Goal: Obtain resource: Download file/media

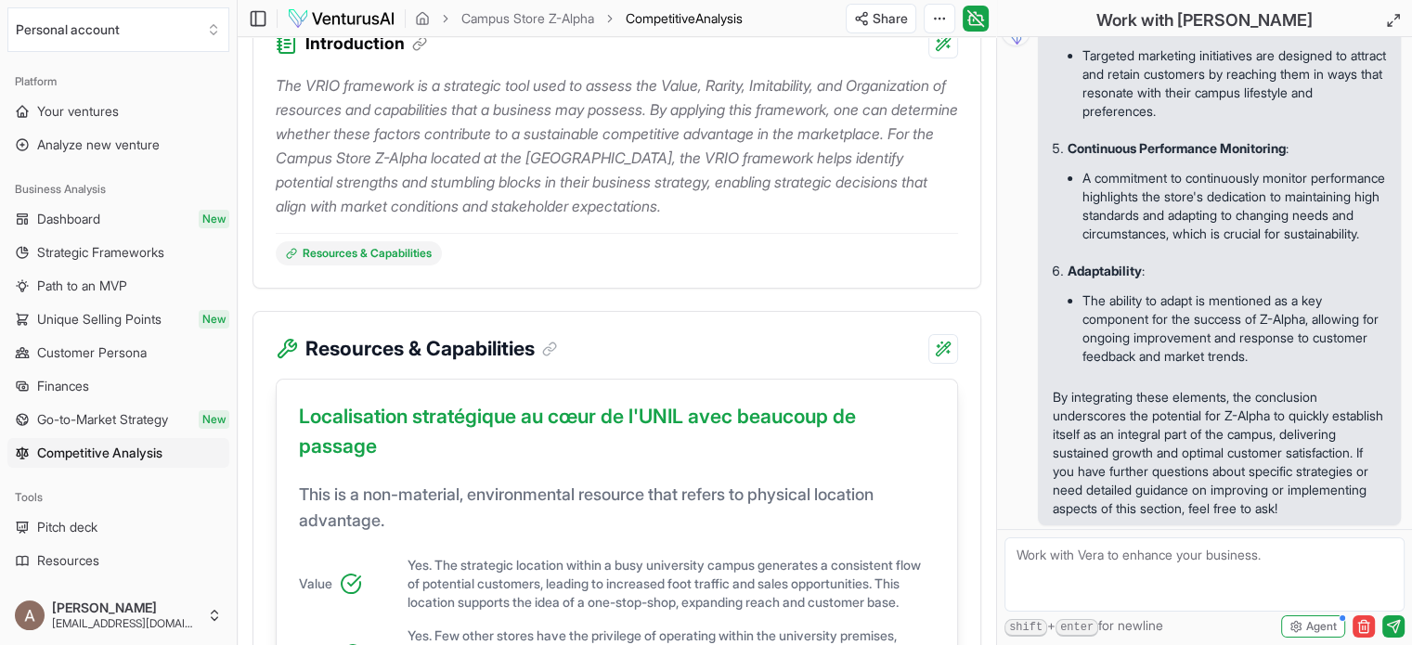
scroll to position [371, 0]
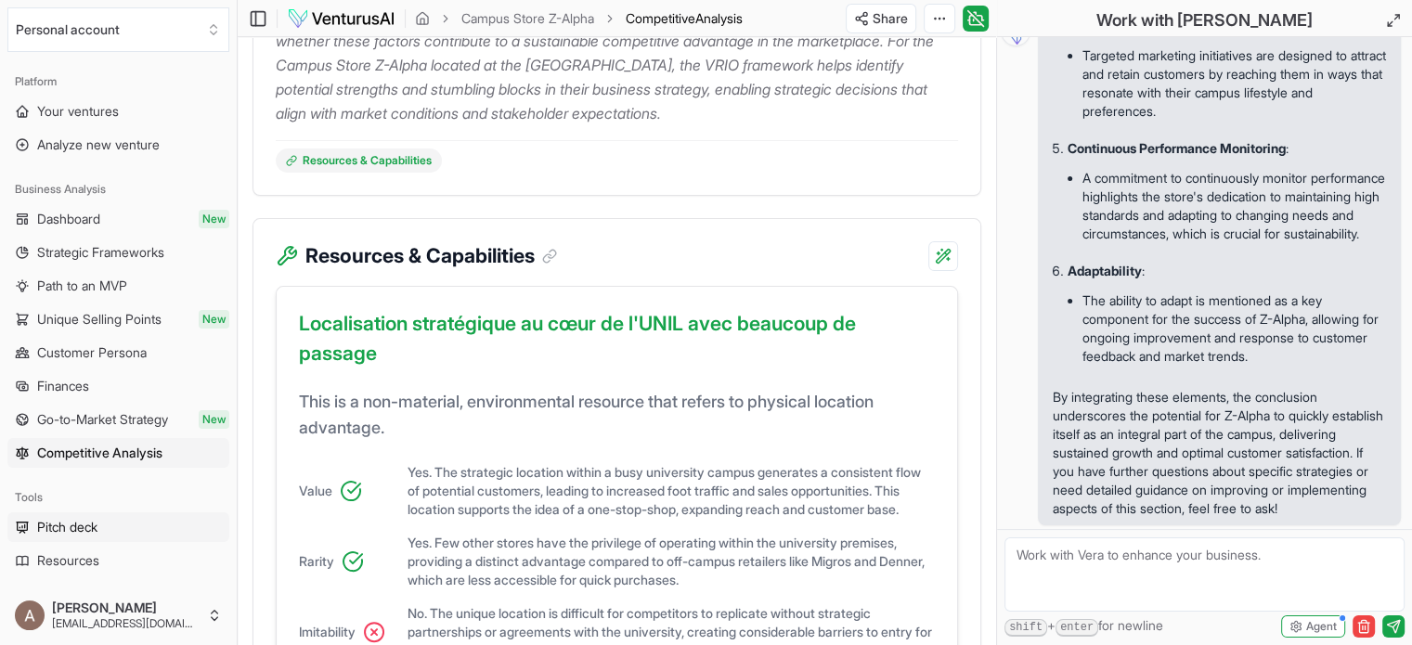
click at [49, 523] on span "Pitch deck" at bounding box center [67, 527] width 60 height 19
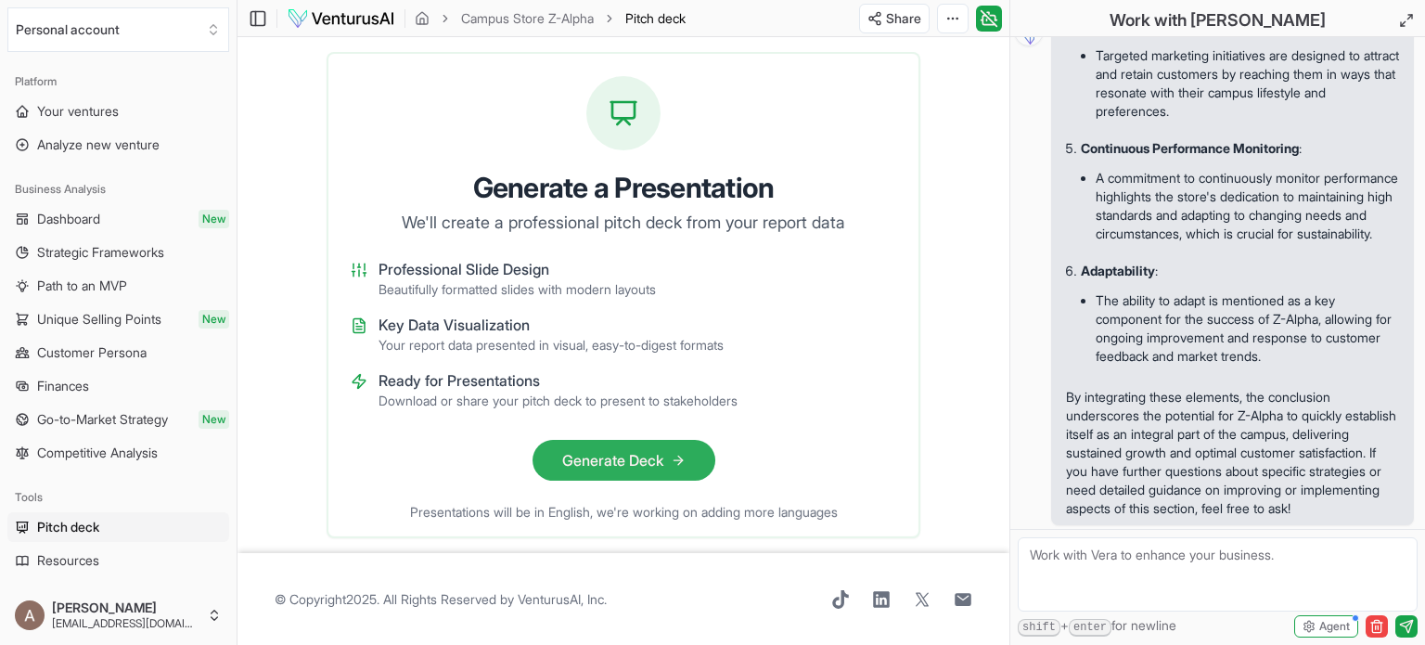
click at [601, 462] on button "Generate Deck" at bounding box center [624, 460] width 183 height 41
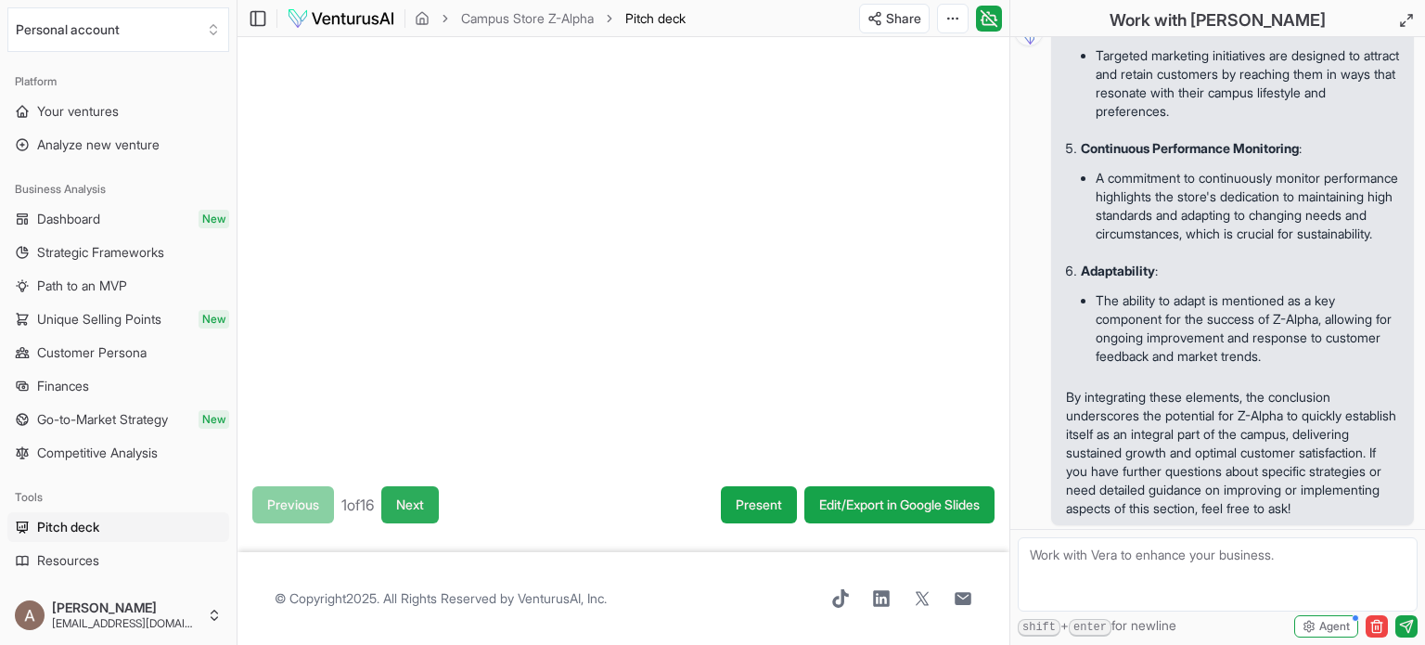
click at [423, 507] on button "Next" at bounding box center [410, 504] width 58 height 37
click at [423, 507] on button "Next" at bounding box center [413, 504] width 58 height 37
click at [423, 507] on button "Next" at bounding box center [414, 504] width 58 height 37
click at [423, 507] on button "Next" at bounding box center [413, 504] width 58 height 37
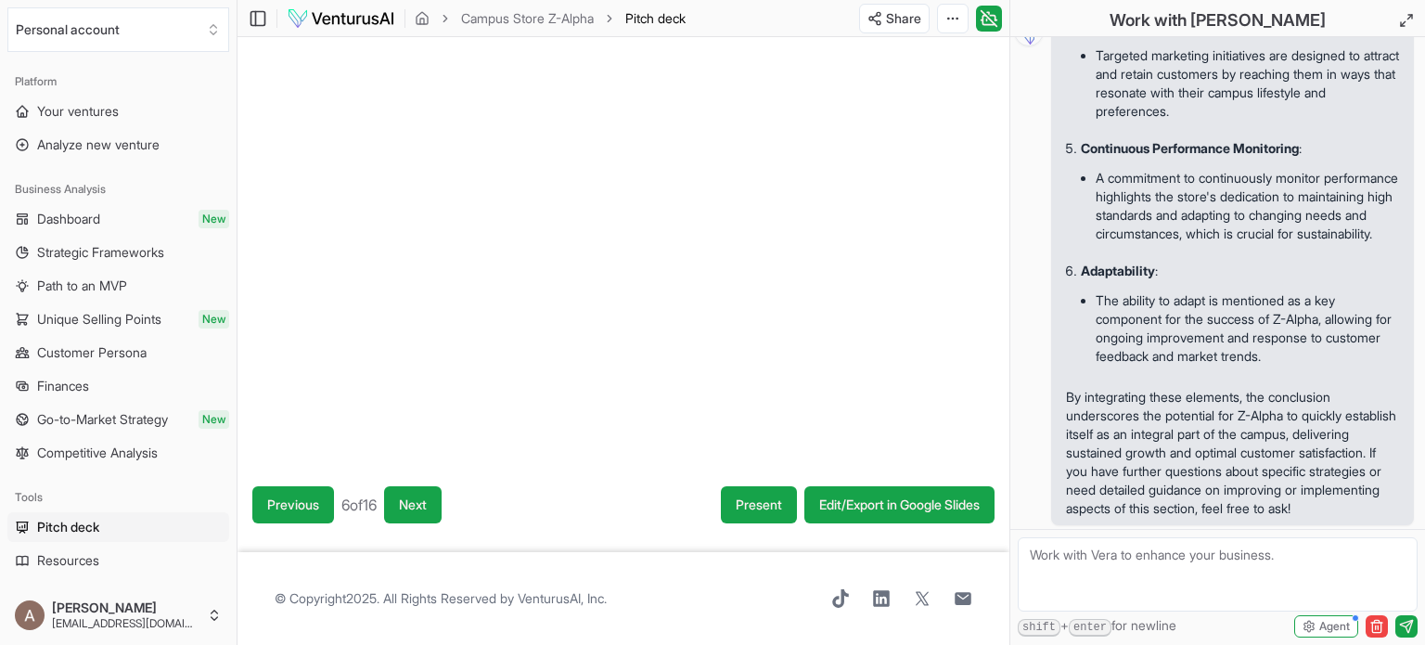
click at [73, 522] on span "Pitch deck" at bounding box center [68, 527] width 62 height 19
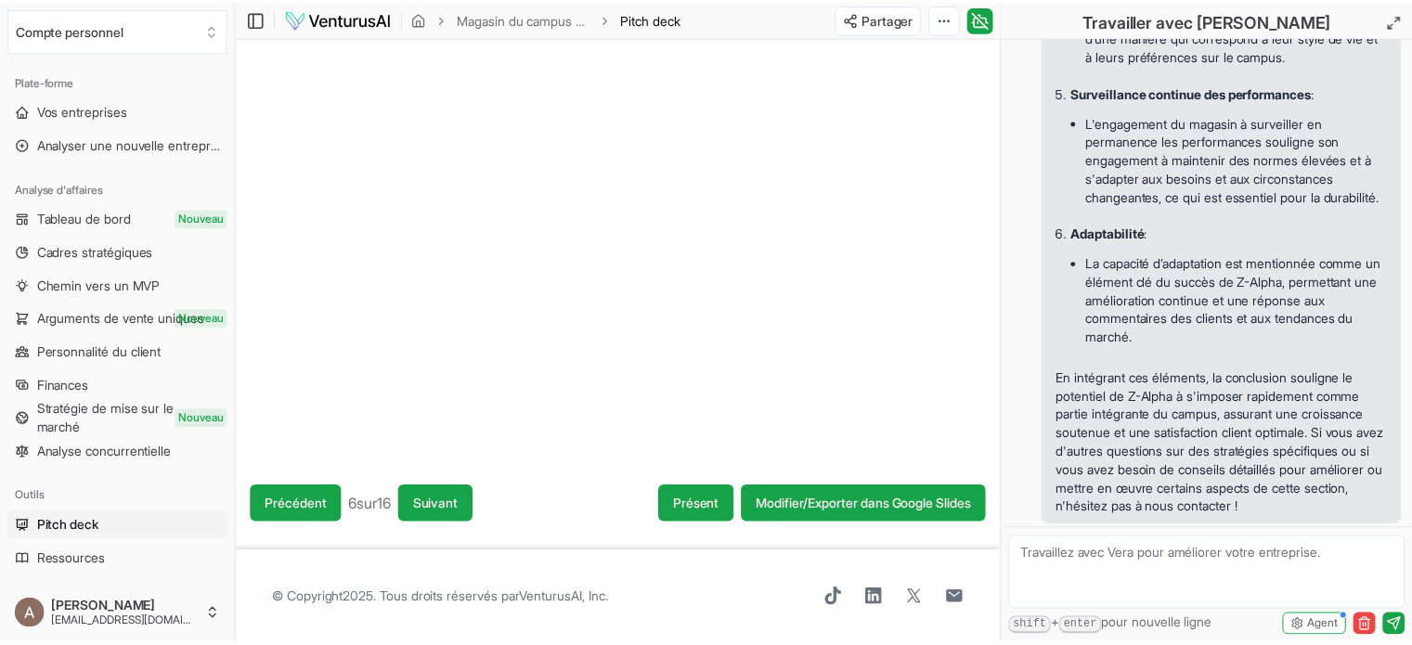
scroll to position [14790, 0]
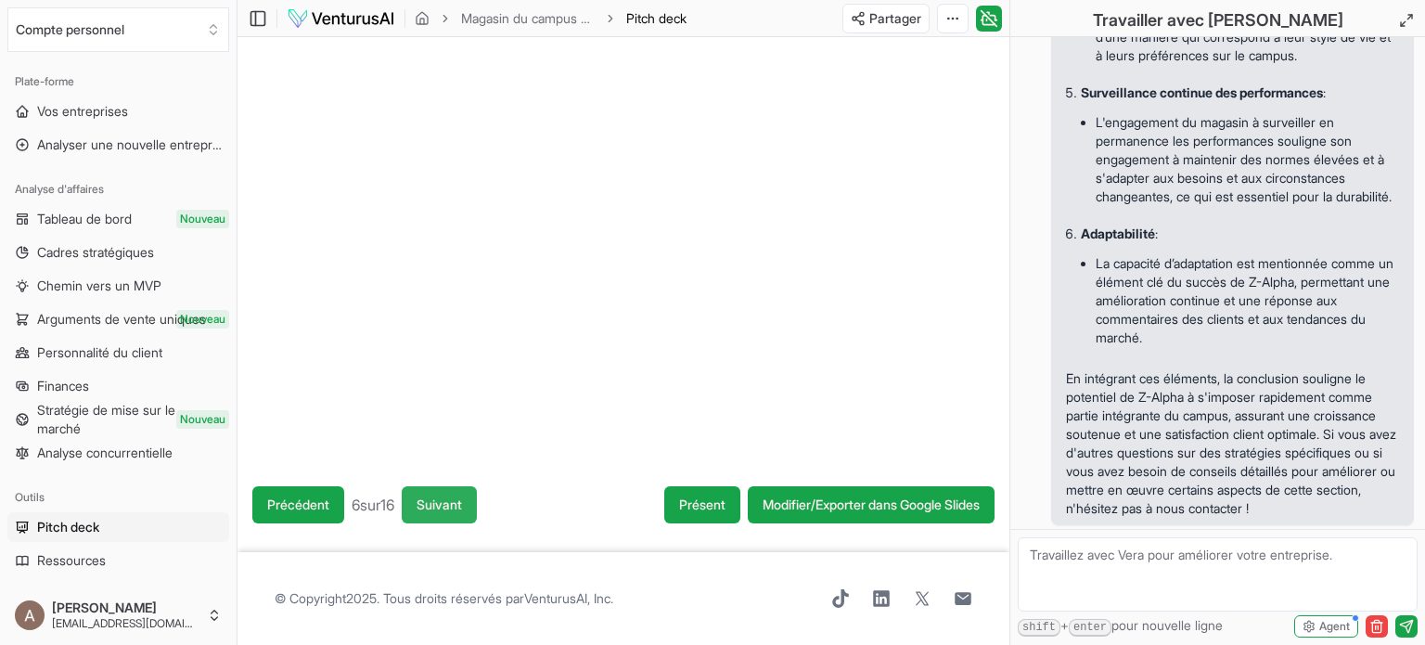
click at [450, 509] on font "Suivant" at bounding box center [439, 504] width 45 height 16
click at [587, 20] on font "Magasin du campus Z-Alpha" at bounding box center [543, 18] width 165 height 16
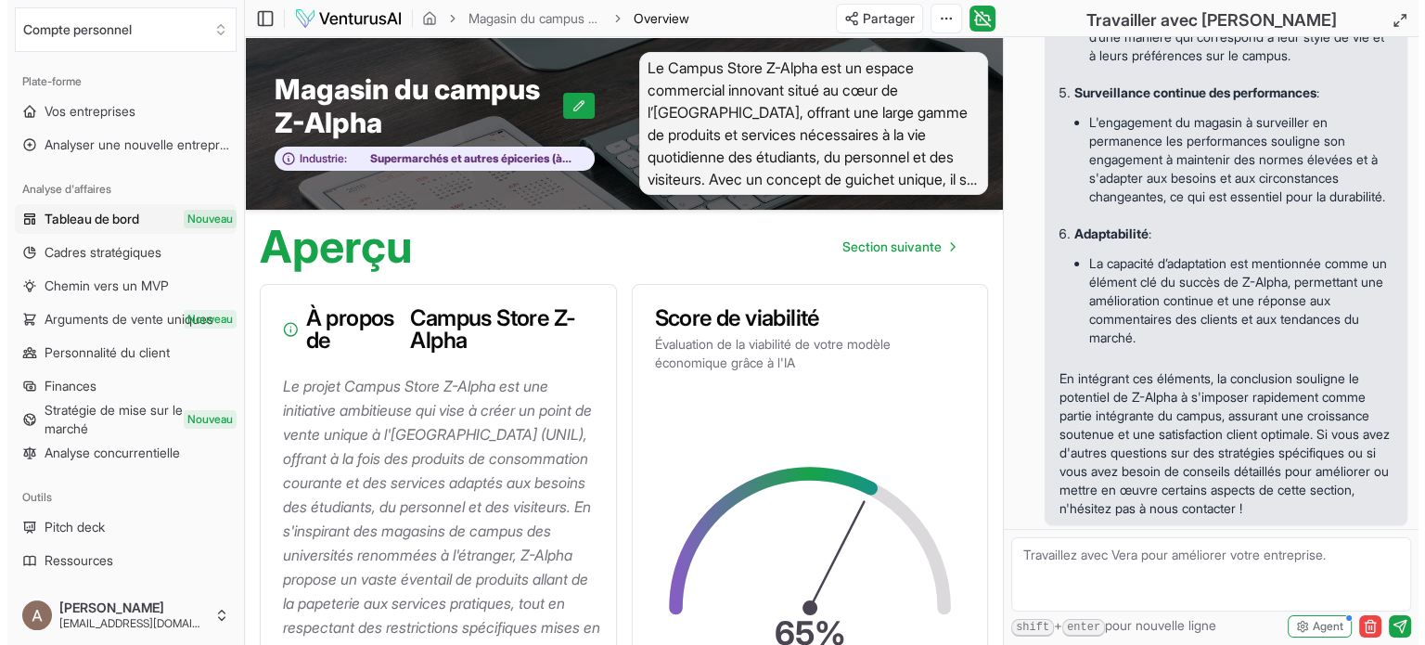
scroll to position [14846, 0]
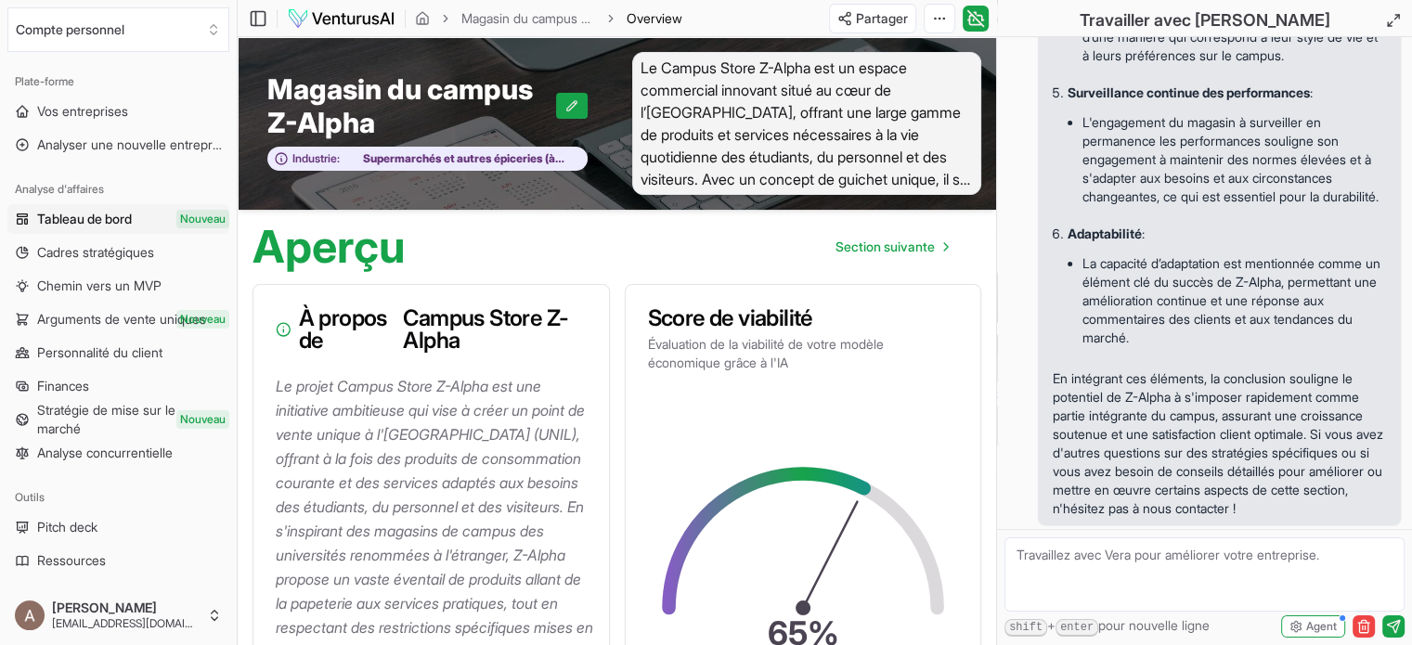
click at [59, 525] on font "Pitch deck" at bounding box center [67, 527] width 60 height 16
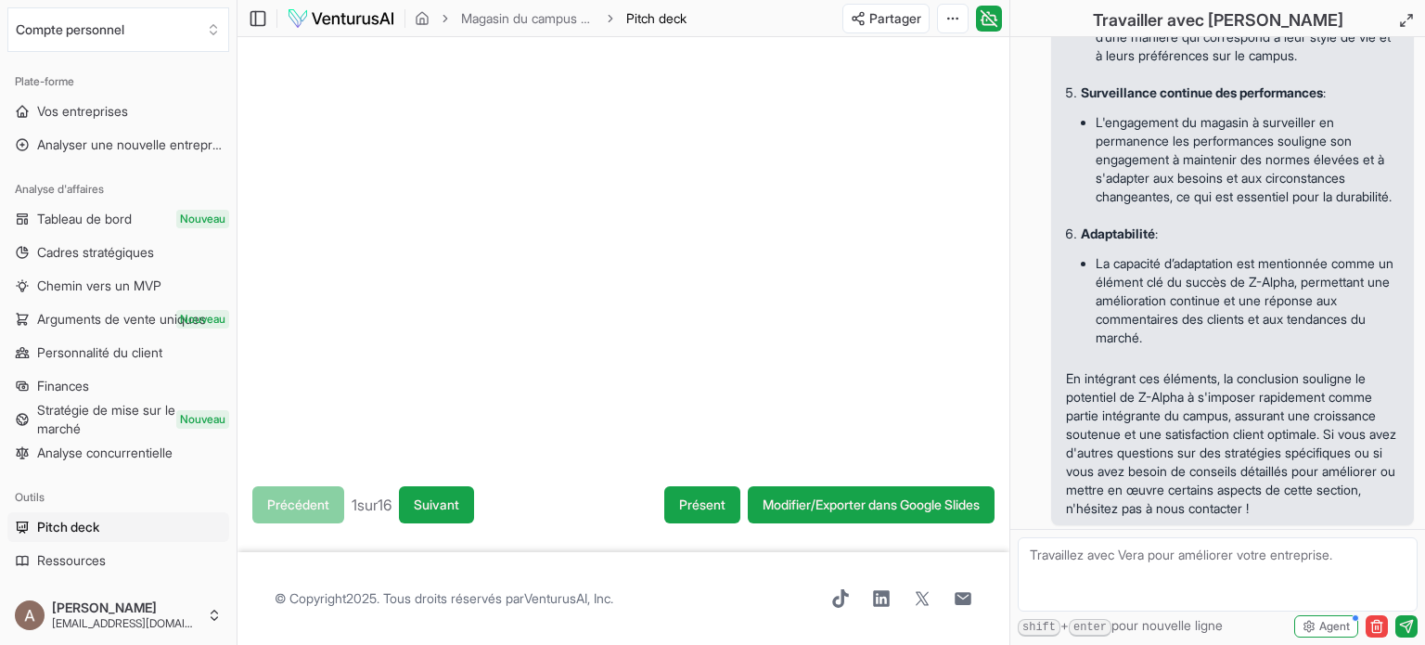
click at [927, 396] on div at bounding box center [624, 254] width 772 height 434
click at [434, 496] on font "Suivant" at bounding box center [436, 504] width 45 height 16
click at [438, 496] on font "Suivant" at bounding box center [436, 505] width 45 height 19
click at [438, 493] on button "Suivant" at bounding box center [436, 504] width 75 height 37
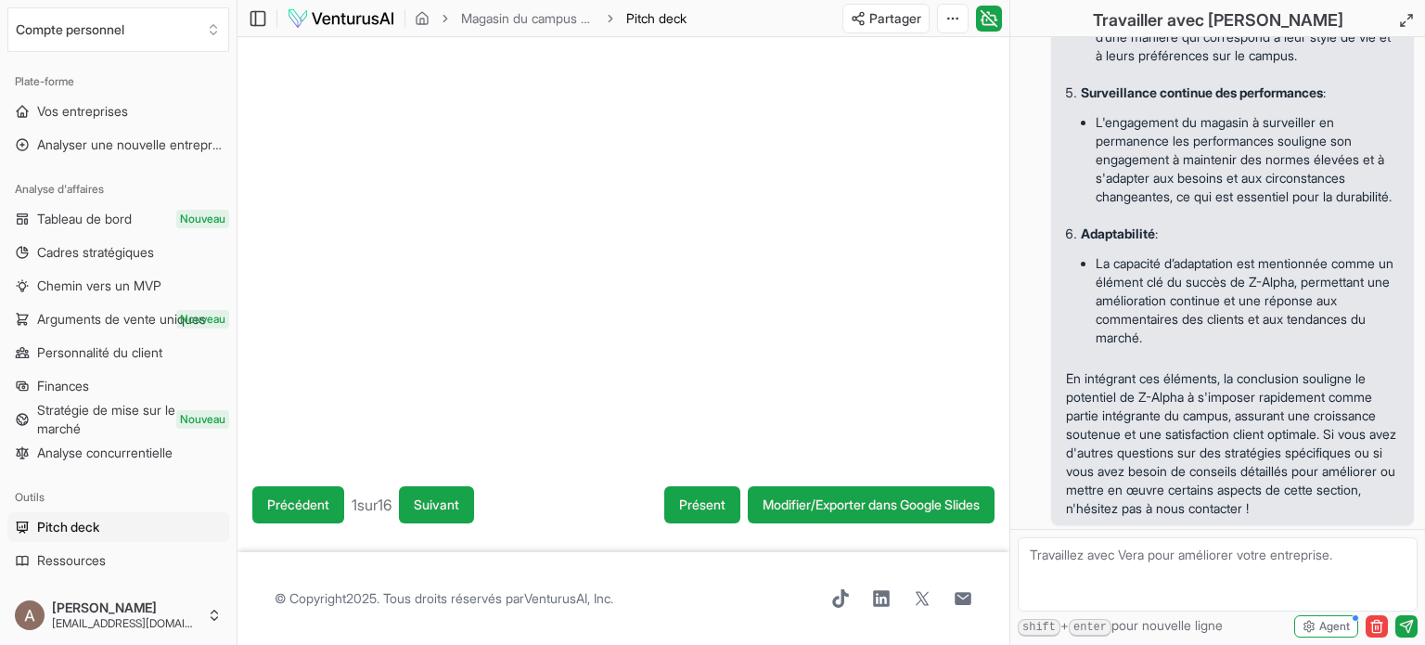
click at [438, 493] on button "Suivant" at bounding box center [436, 504] width 75 height 37
click at [1326, 628] on font "Agent" at bounding box center [1335, 626] width 31 height 14
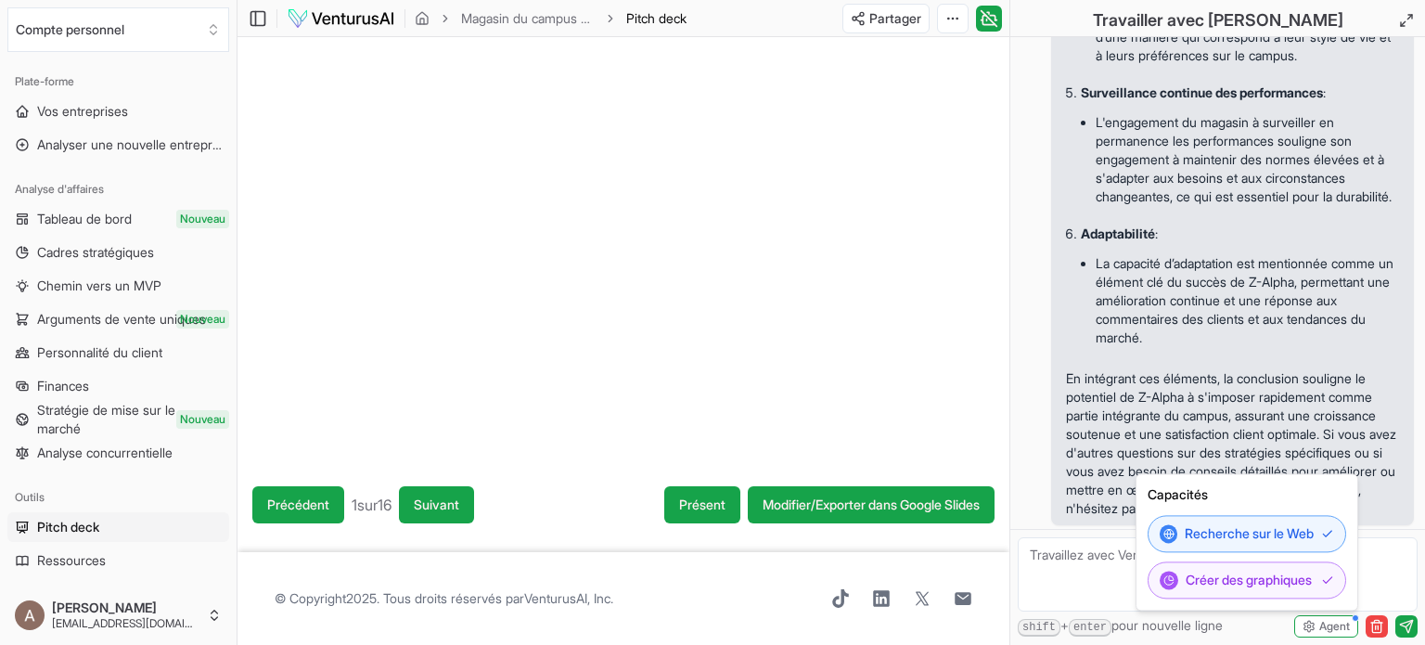
click at [1088, 589] on textarea at bounding box center [1218, 574] width 400 height 74
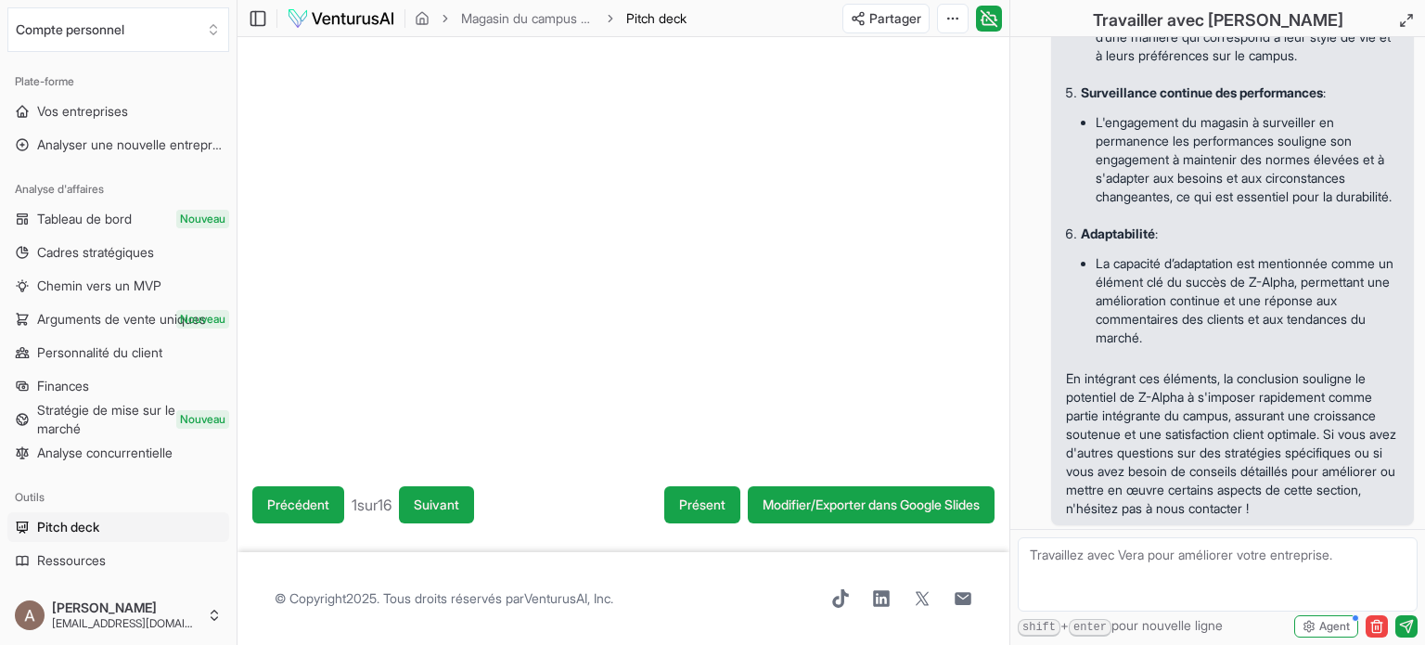
click at [940, 396] on div at bounding box center [624, 254] width 772 height 434
click at [929, 396] on div at bounding box center [624, 254] width 772 height 434
click at [946, 15] on html "Compte personnel Plate-forme Vos entreprises Analyser une nouvelle entreprise A…" at bounding box center [712, 322] width 1425 height 645
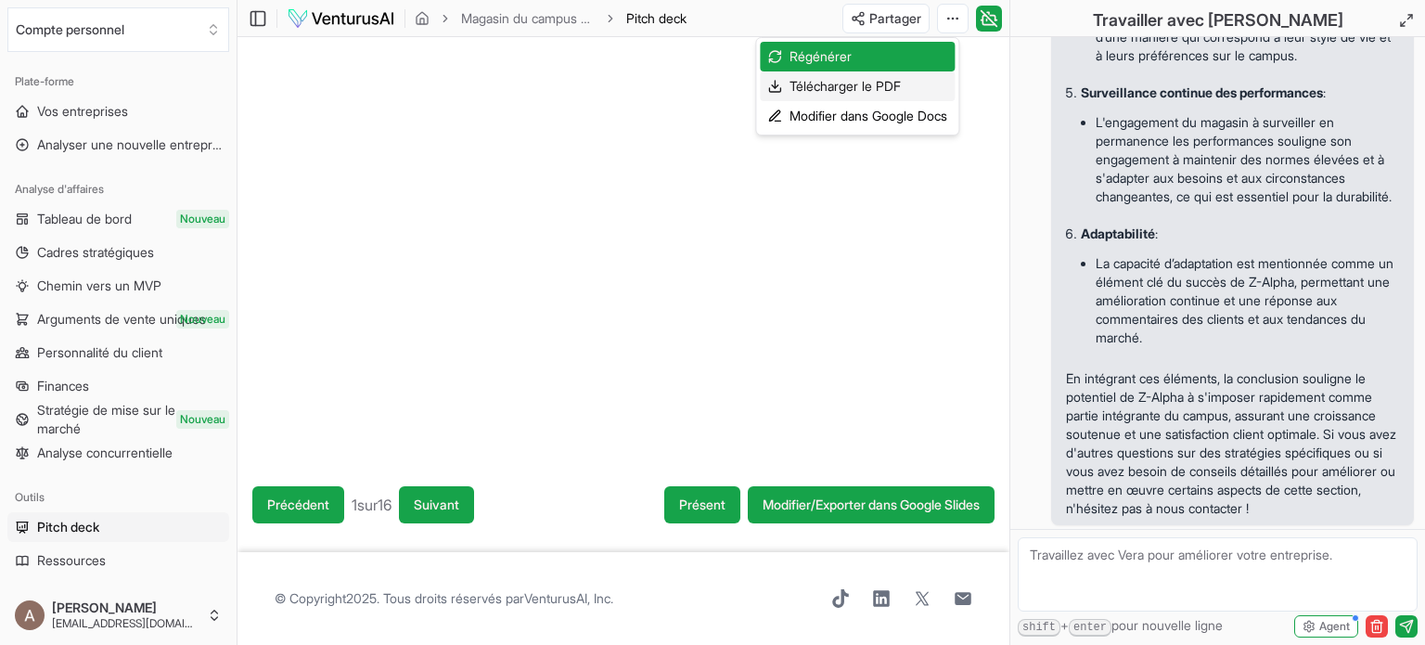
click at [833, 84] on font "Télécharger le PDF" at bounding box center [845, 86] width 111 height 16
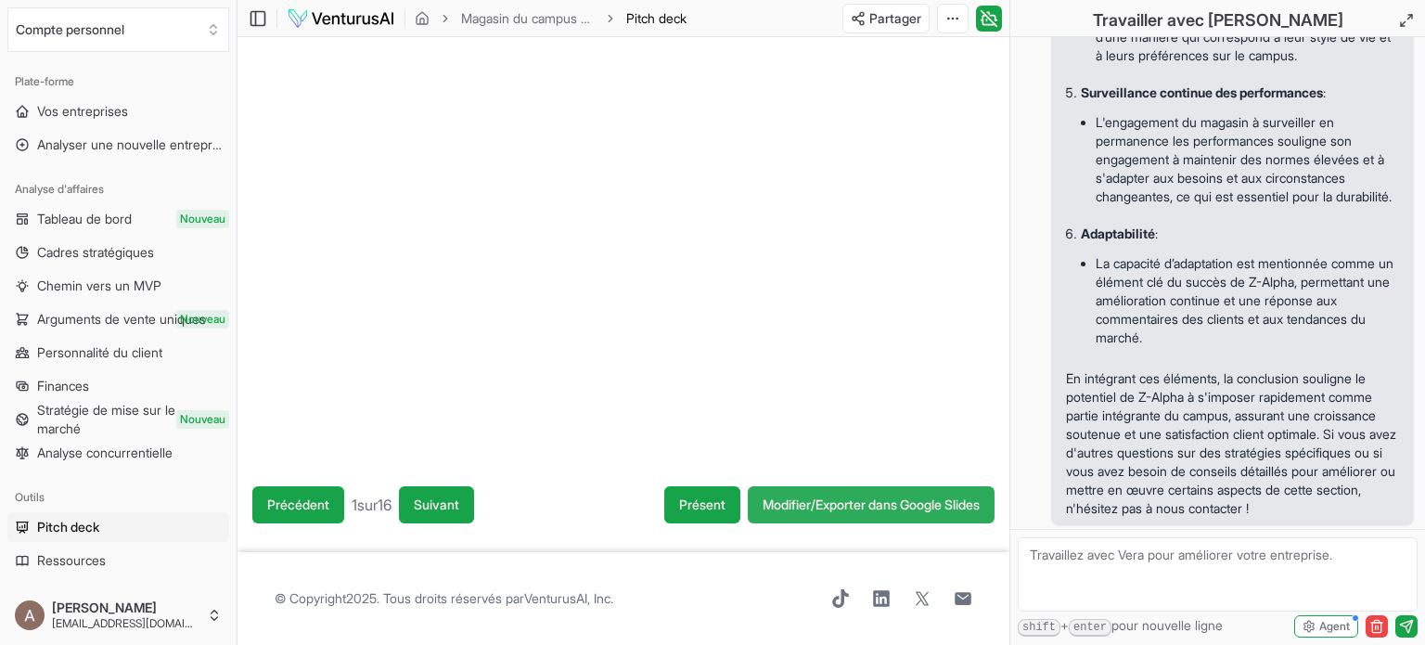
click at [827, 508] on font "Modifier/Exporter dans Google Slides" at bounding box center [871, 504] width 217 height 16
click at [824, 508] on font "Modifier/Exporter dans Google Slides" at bounding box center [871, 504] width 217 height 16
